Goal: Navigation & Orientation: Find specific page/section

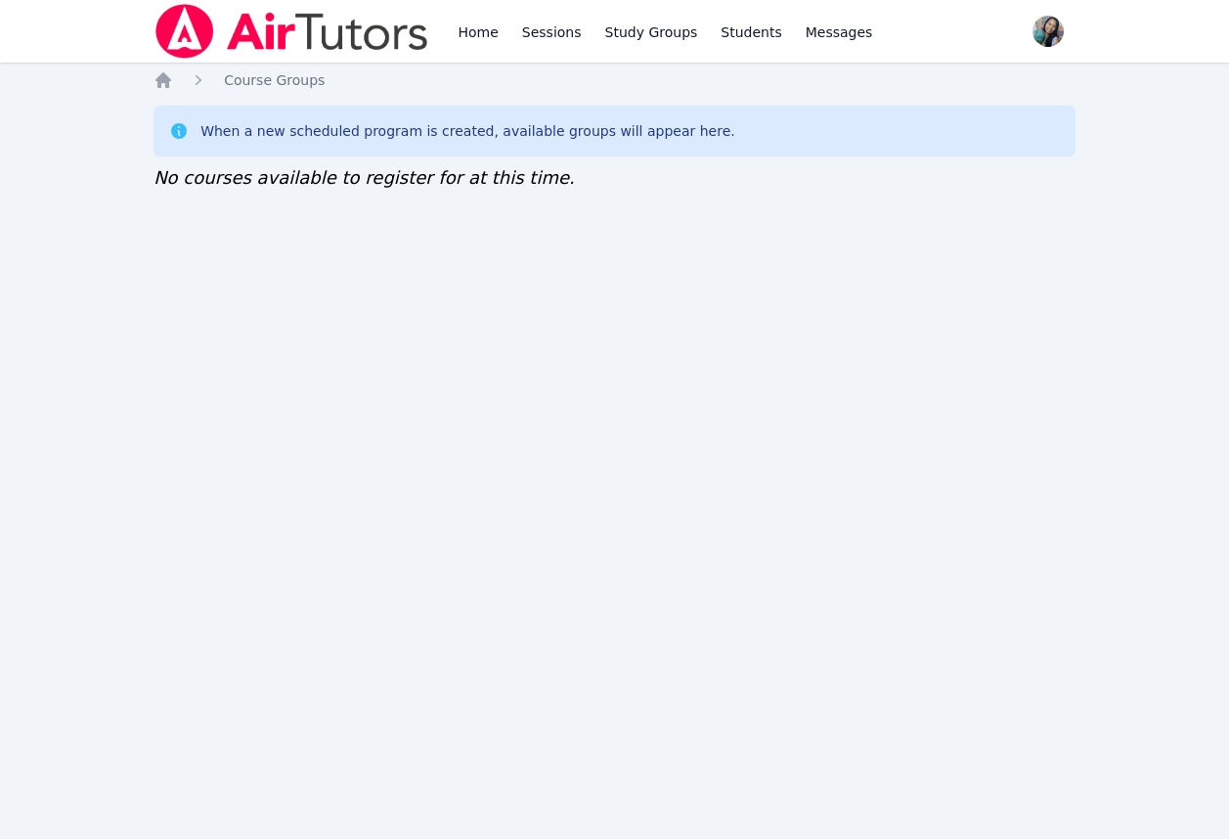
click at [434, 450] on div "Home Sessions Study Groups Students Messages Open user menu [PERSON_NAME] Open …" at bounding box center [614, 419] width 1229 height 839
